Goal: Task Accomplishment & Management: Use online tool/utility

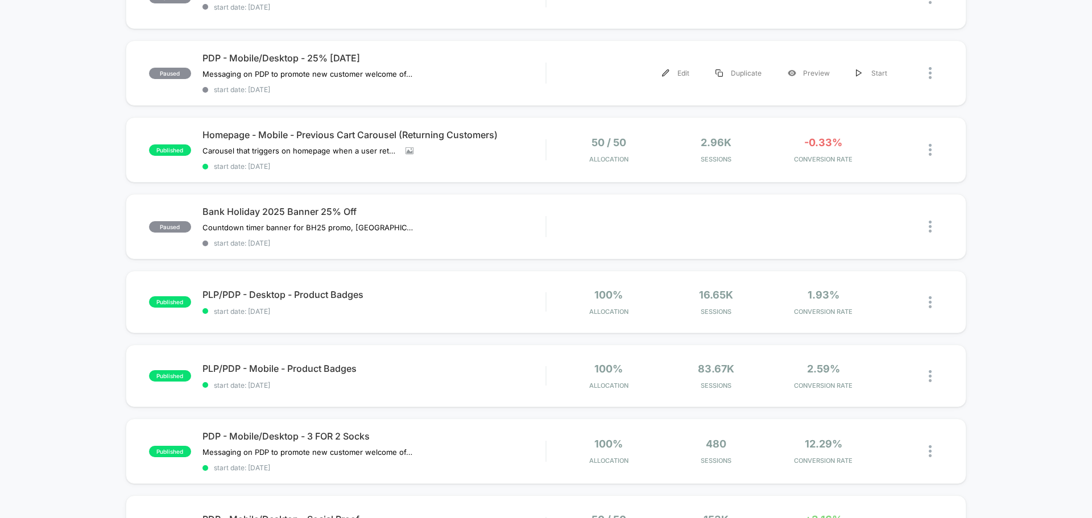
scroll to position [57, 0]
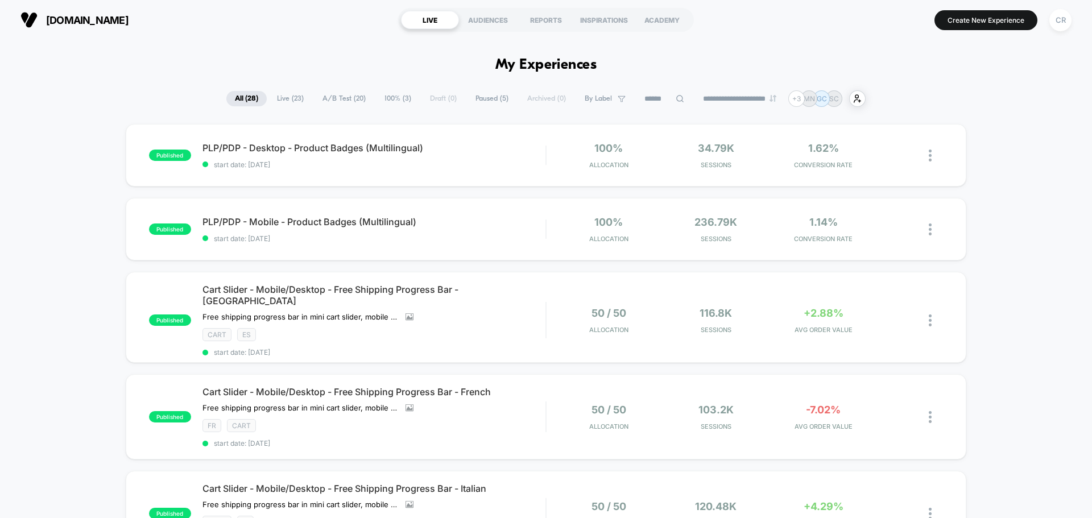
click at [666, 96] on input at bounding box center [664, 99] width 57 height 14
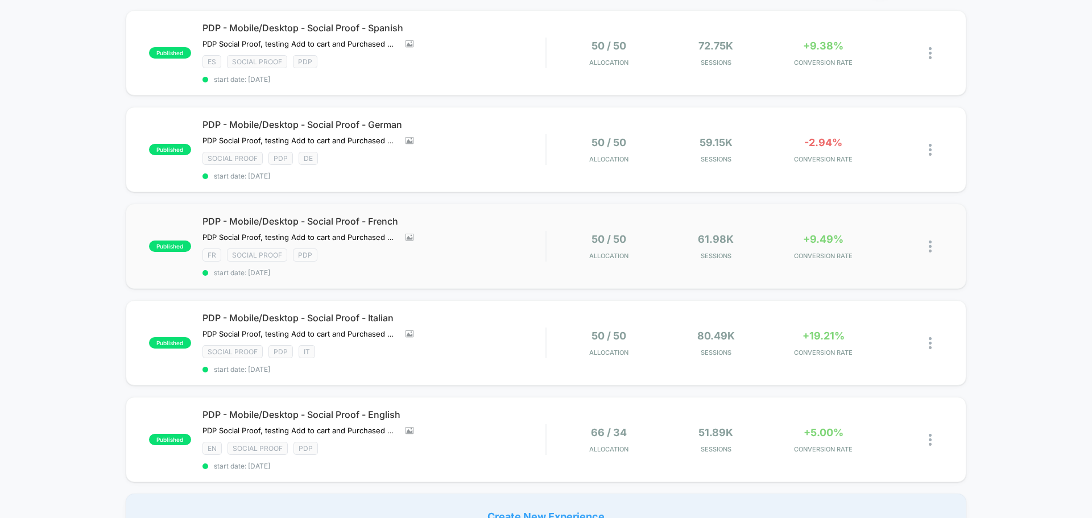
scroll to position [171, 0]
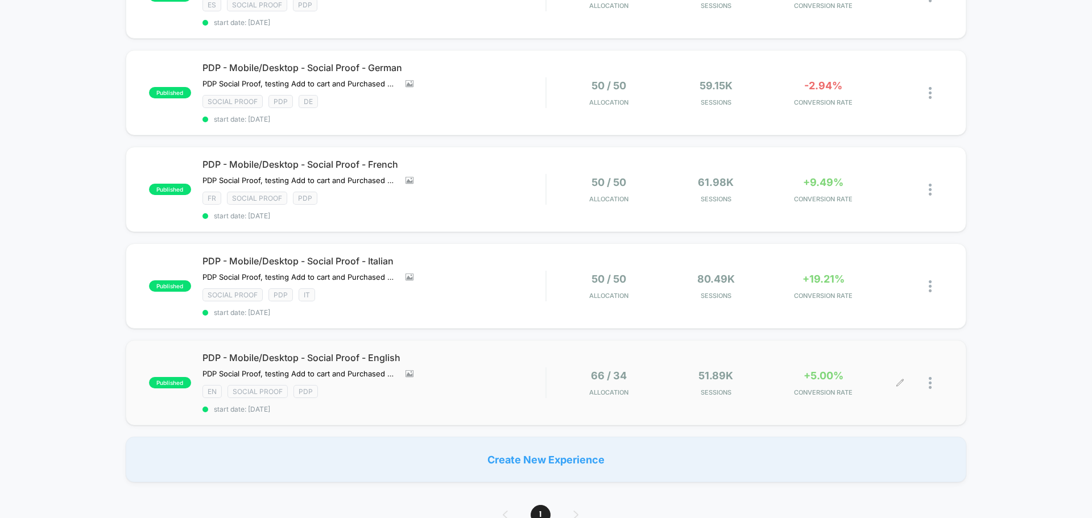
type input "*****"
click at [829, 382] on div "+5.00% CONVERSION RATE" at bounding box center [823, 383] width 102 height 27
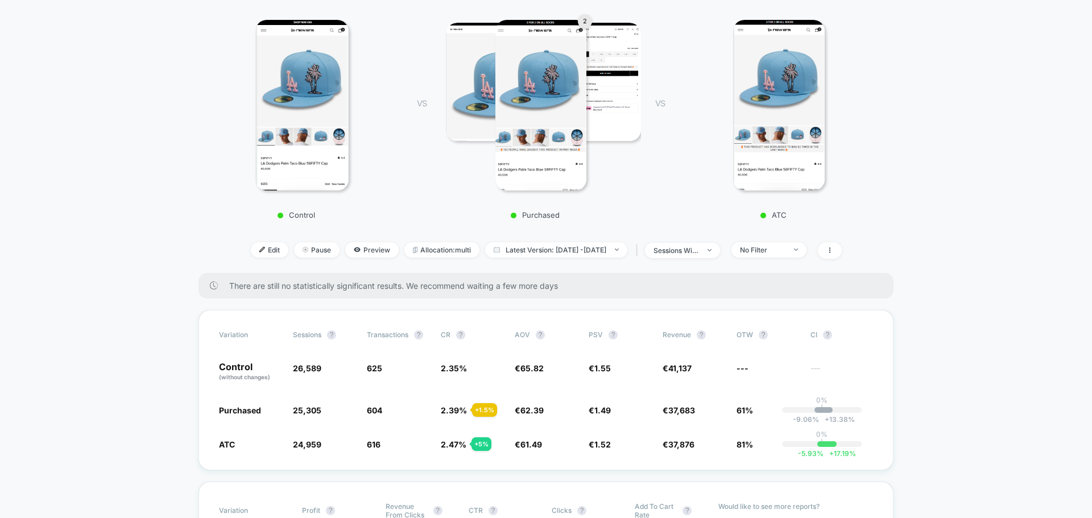
scroll to position [227, 0]
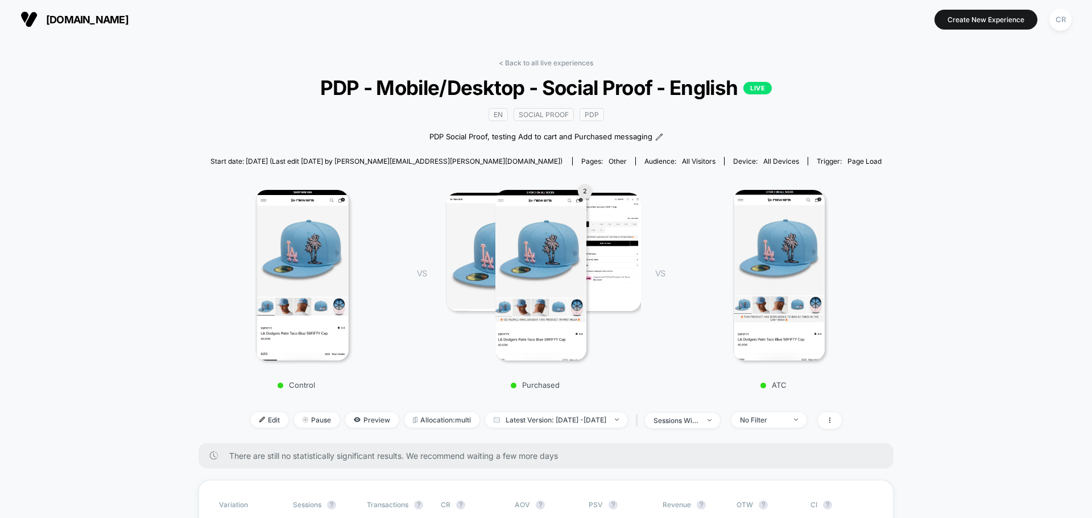
scroll to position [0, 0]
click at [60, 19] on span "neweracap.eu" at bounding box center [87, 20] width 82 height 12
